Goal: Find specific page/section: Find specific page/section

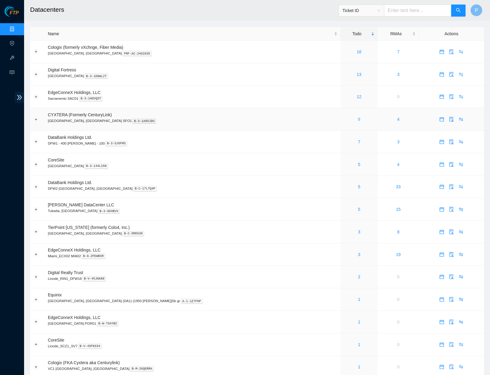
click at [358, 117] on link "8" at bounding box center [359, 119] width 2 height 5
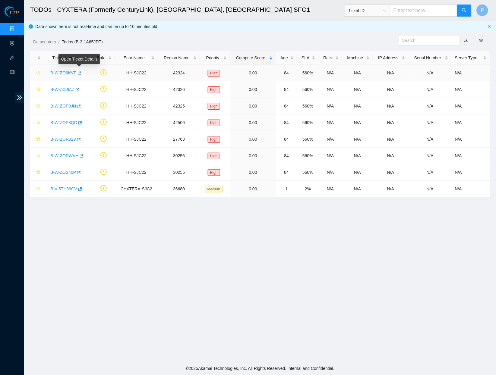
click at [80, 72] on icon "button" at bounding box center [79, 73] width 4 height 4
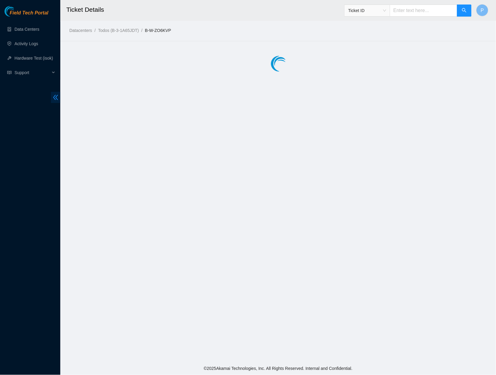
click at [52, 95] on icon "double-left" at bounding box center [55, 97] width 6 height 6
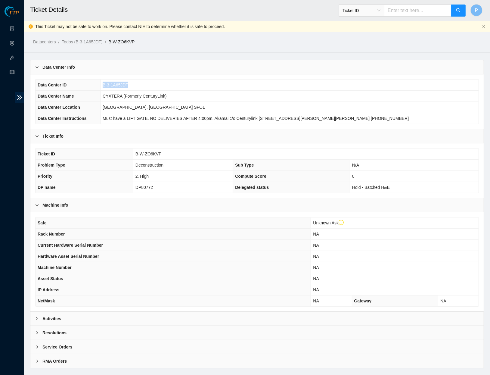
drag, startPoint x: 142, startPoint y: 85, endPoint x: 104, endPoint y: 85, distance: 38.3
click at [104, 85] on td "B-3-1A65JDT" at bounding box center [290, 85] width 378 height 11
copy span "B-3-1A65JDT"
click at [17, 29] on link "Data Centers" at bounding box center [29, 29] width 25 height 5
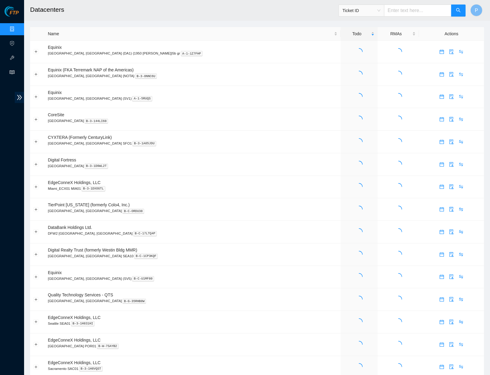
click at [7, 76] on div "Support" at bounding box center [12, 73] width 24 height 12
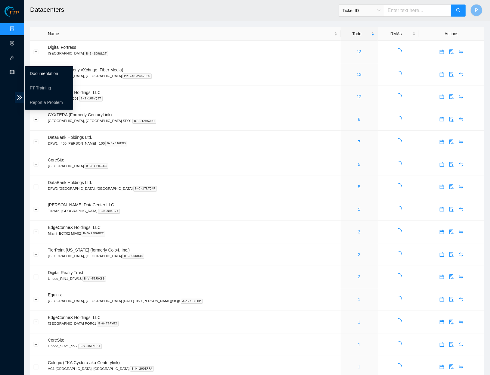
click at [36, 75] on link "Documentation" at bounding box center [44, 73] width 28 height 5
